Goal: Task Accomplishment & Management: Manage account settings

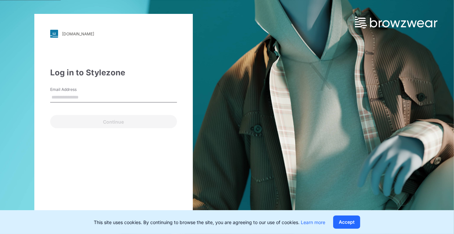
click at [142, 98] on input "Email Address" at bounding box center [113, 97] width 127 height 10
type input "**********"
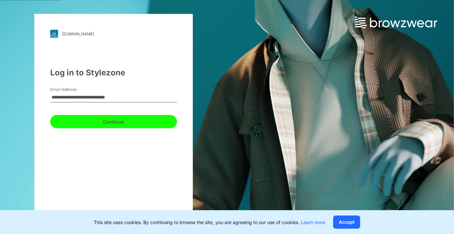
click at [124, 123] on button "Continue" at bounding box center [113, 121] width 127 height 13
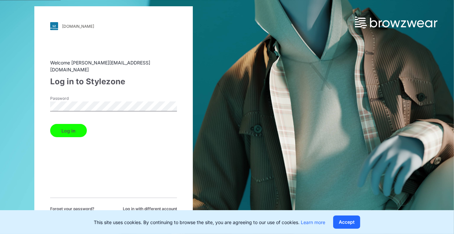
click at [50, 124] on button "Log in" at bounding box center [68, 130] width 37 height 13
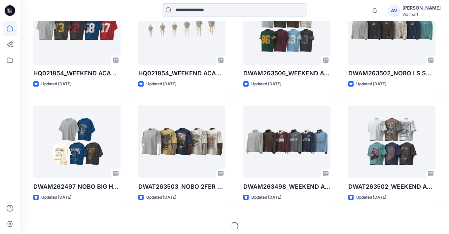
scroll to position [350, 0]
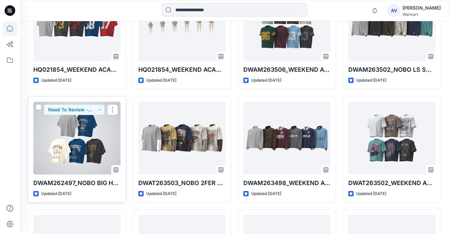
click at [102, 184] on p "DWAM262497_NOBO BIG HOLE MESH TEE W- GRAPHIC" at bounding box center [76, 182] width 87 height 9
click at [94, 182] on p "DWAM262497_NOBO BIG HOLE MESH TEE W- GRAPHIC" at bounding box center [76, 182] width 87 height 9
click at [74, 148] on div at bounding box center [76, 138] width 87 height 73
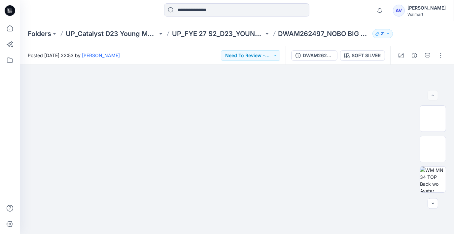
click at [425, 14] on div "Walmart" at bounding box center [427, 14] width 38 height 5
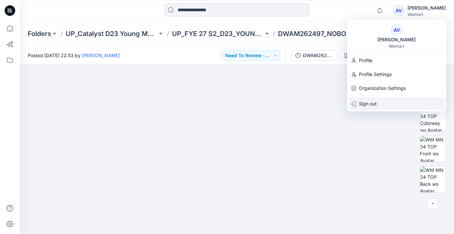
click at [371, 100] on p "Sign out" at bounding box center [368, 103] width 18 height 13
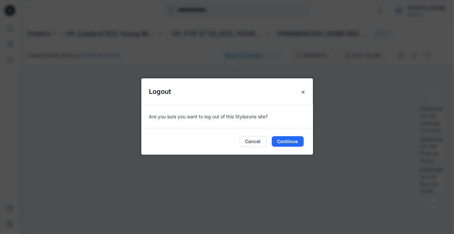
click at [285, 147] on div "Cancel Continue" at bounding box center [227, 141] width 172 height 26
drag, startPoint x: 286, startPoint y: 146, endPoint x: 289, endPoint y: 138, distance: 8.0
click at [286, 146] on div "Cancel Continue" at bounding box center [227, 141] width 172 height 26
click at [285, 144] on button "Continue" at bounding box center [288, 141] width 32 height 11
click at [285, 143] on button "Continue" at bounding box center [288, 141] width 32 height 11
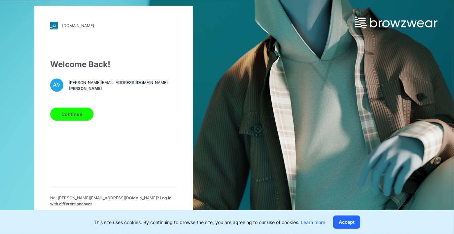
click at [80, 119] on button "Continue" at bounding box center [71, 114] width 43 height 13
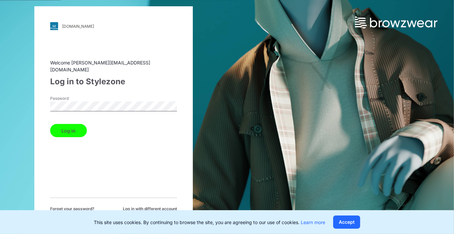
click at [66, 124] on button "Log in" at bounding box center [68, 130] width 37 height 13
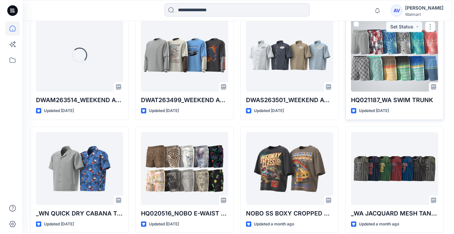
scroll to position [548, 0]
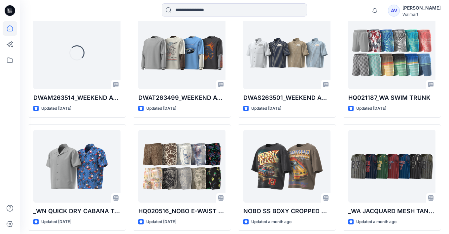
click at [418, 13] on div "Walmart" at bounding box center [422, 14] width 38 height 5
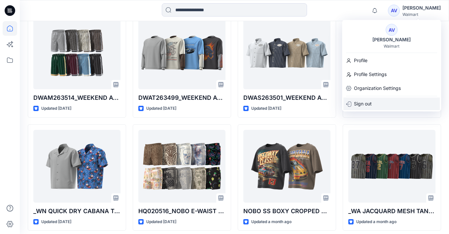
click at [366, 102] on p "Sign out" at bounding box center [363, 103] width 18 height 13
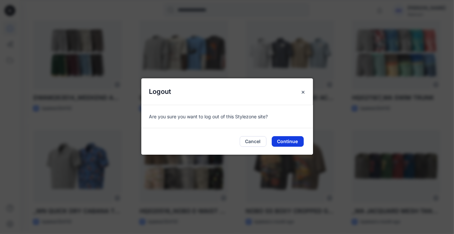
drag, startPoint x: 289, startPoint y: 142, endPoint x: 269, endPoint y: 84, distance: 61.1
click at [289, 141] on button "Continue" at bounding box center [288, 141] width 32 height 11
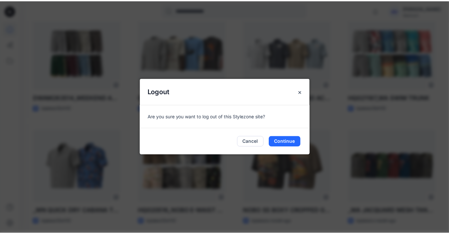
scroll to position [525, 0]
